Goal: Information Seeking & Learning: Learn about a topic

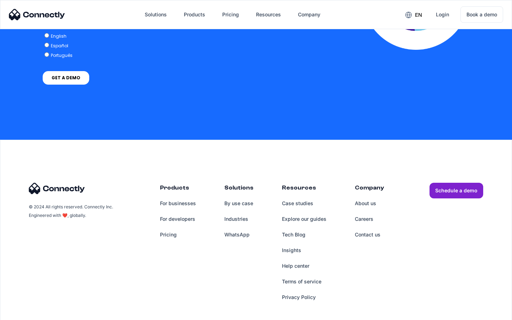
scroll to position [1562, 0]
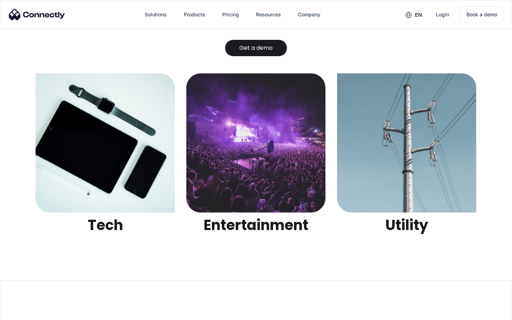
scroll to position [2245, 0]
